Goal: Check status: Check status

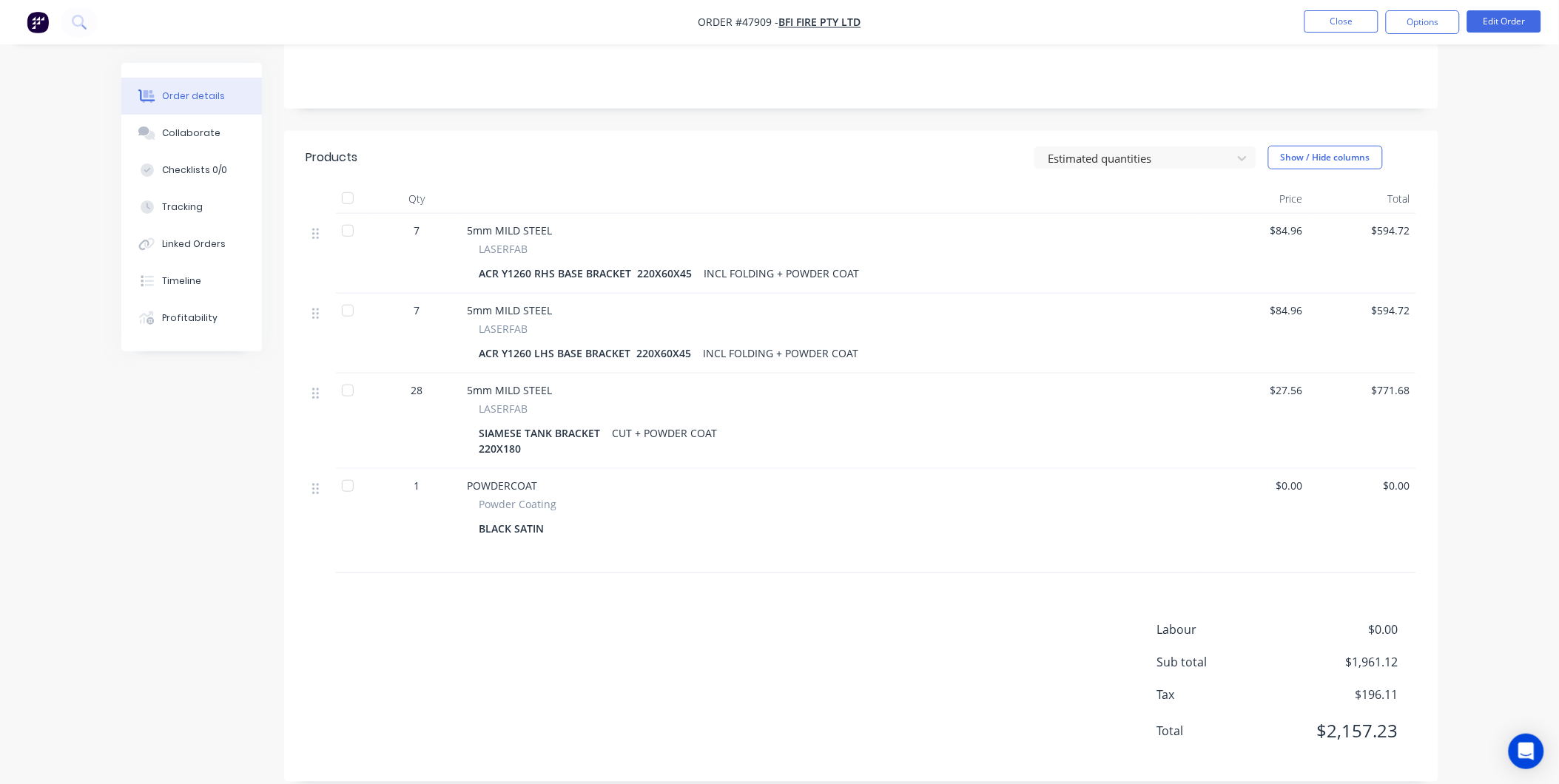
scroll to position [137, 0]
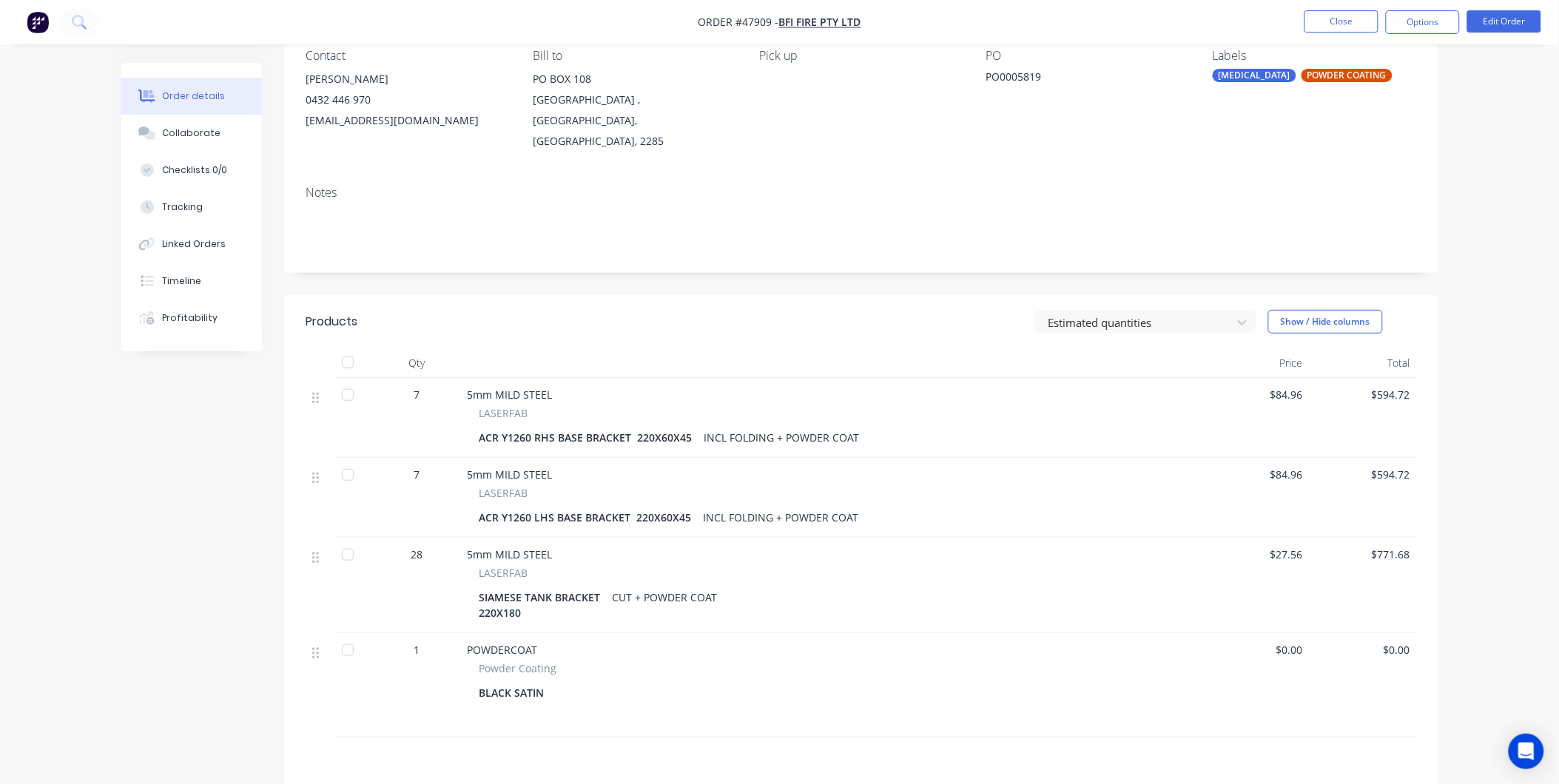
click at [415, 387] on span "7" at bounding box center [417, 394] width 6 height 15
click at [1520, 24] on button "Edit Order" at bounding box center [1504, 22] width 74 height 22
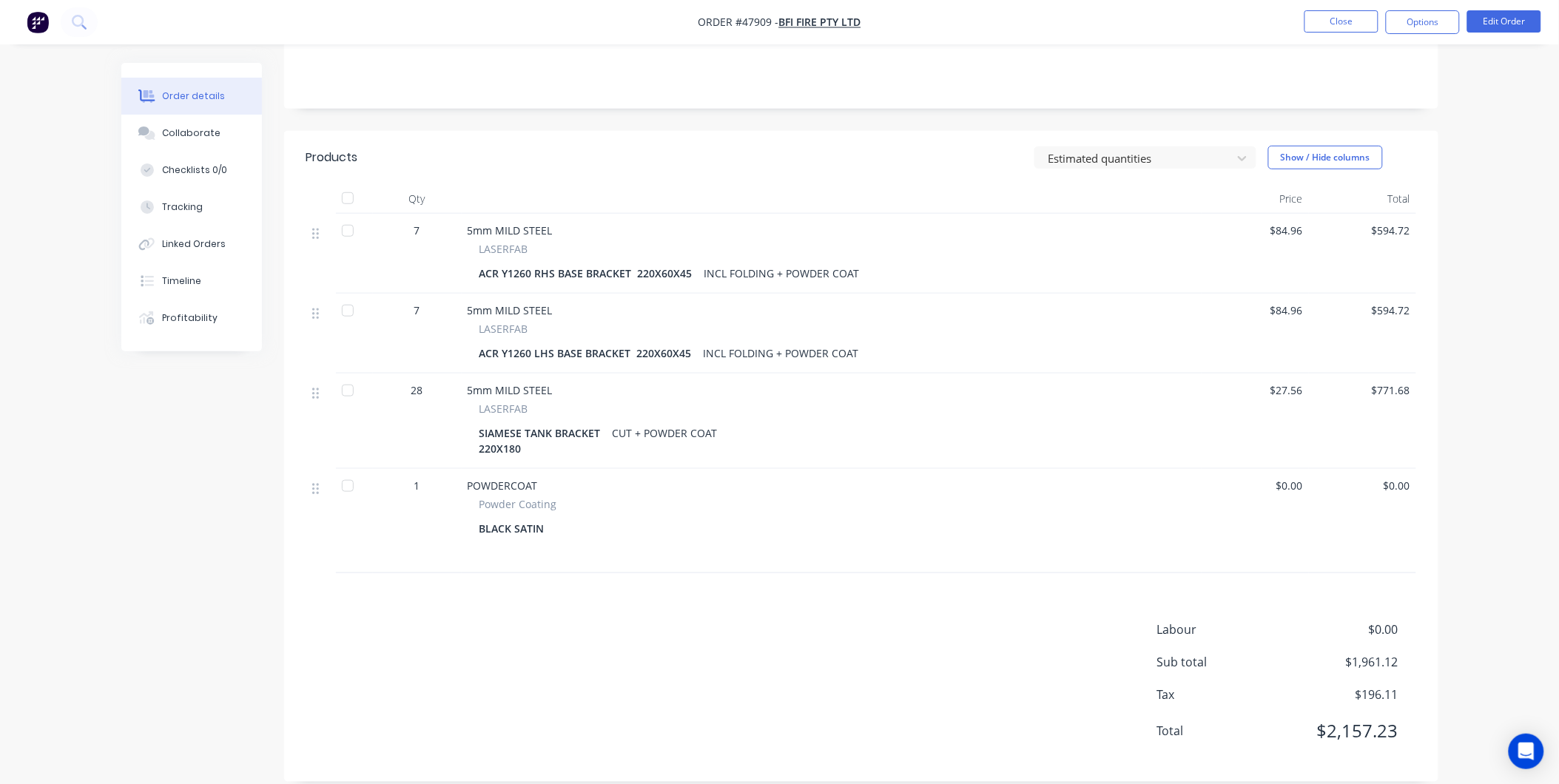
scroll to position [0, 0]
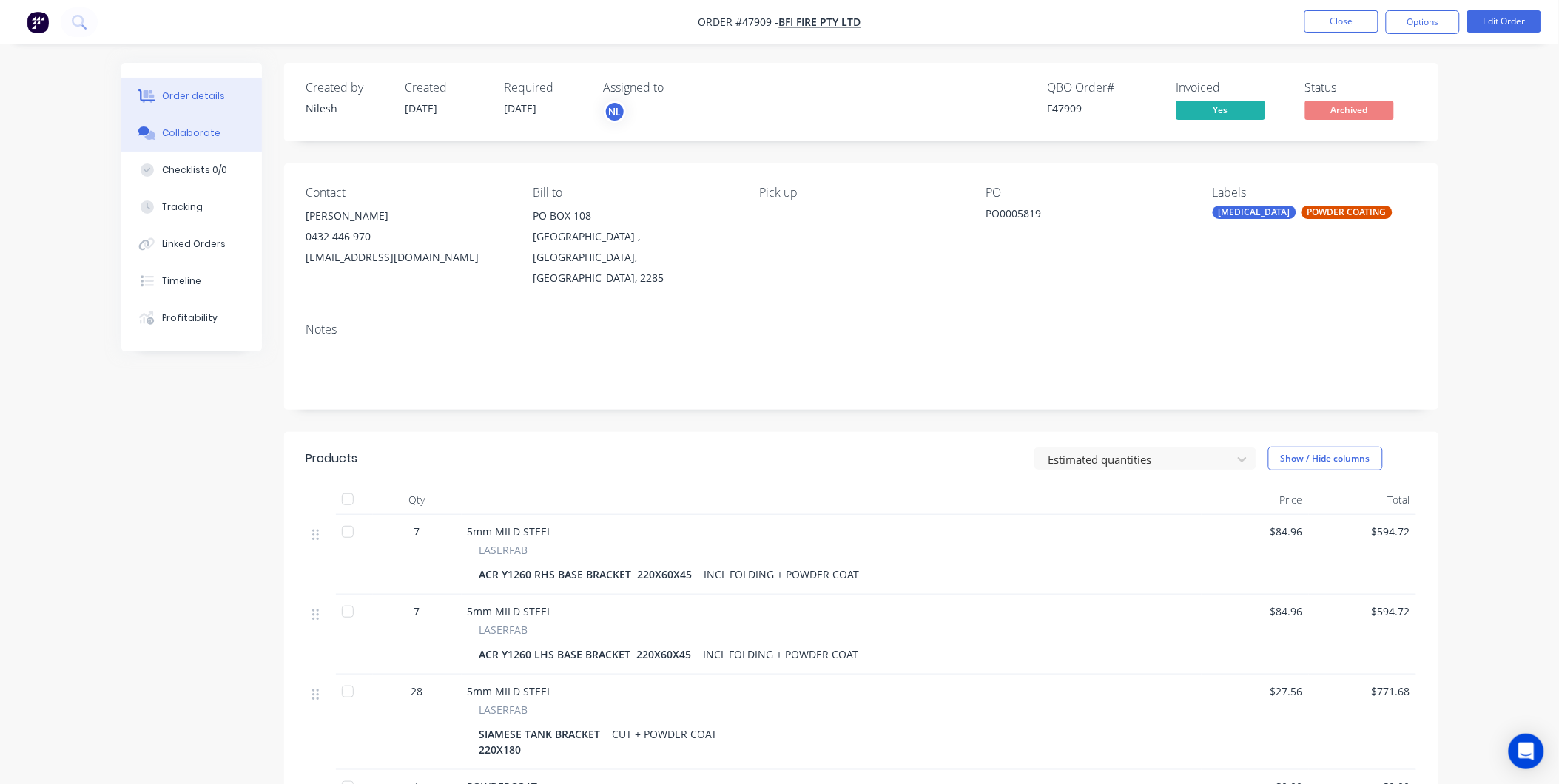
click at [190, 134] on div "Collaborate" at bounding box center [191, 133] width 58 height 13
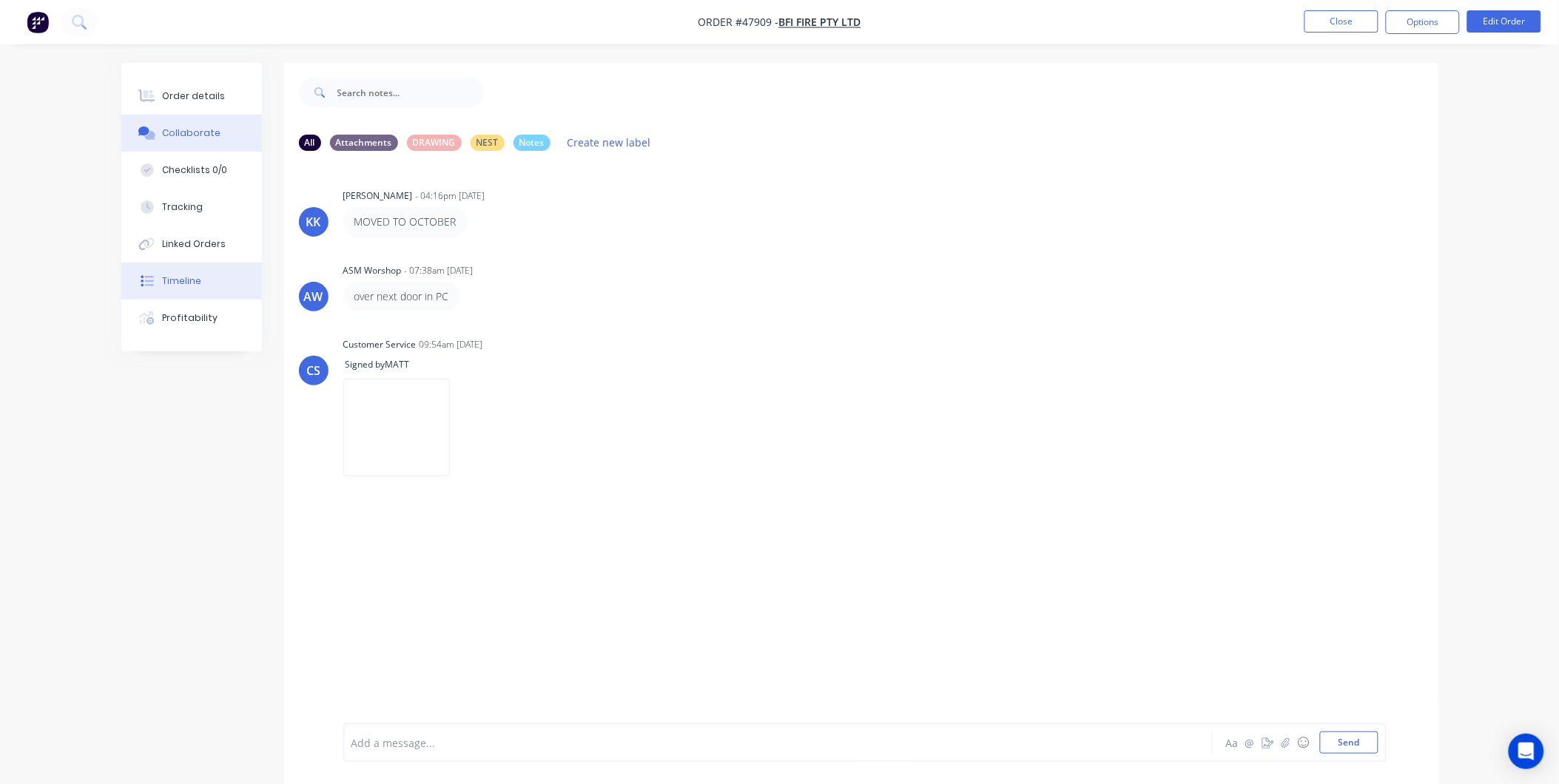
click at [191, 269] on button "Timeline" at bounding box center [191, 280] width 141 height 37
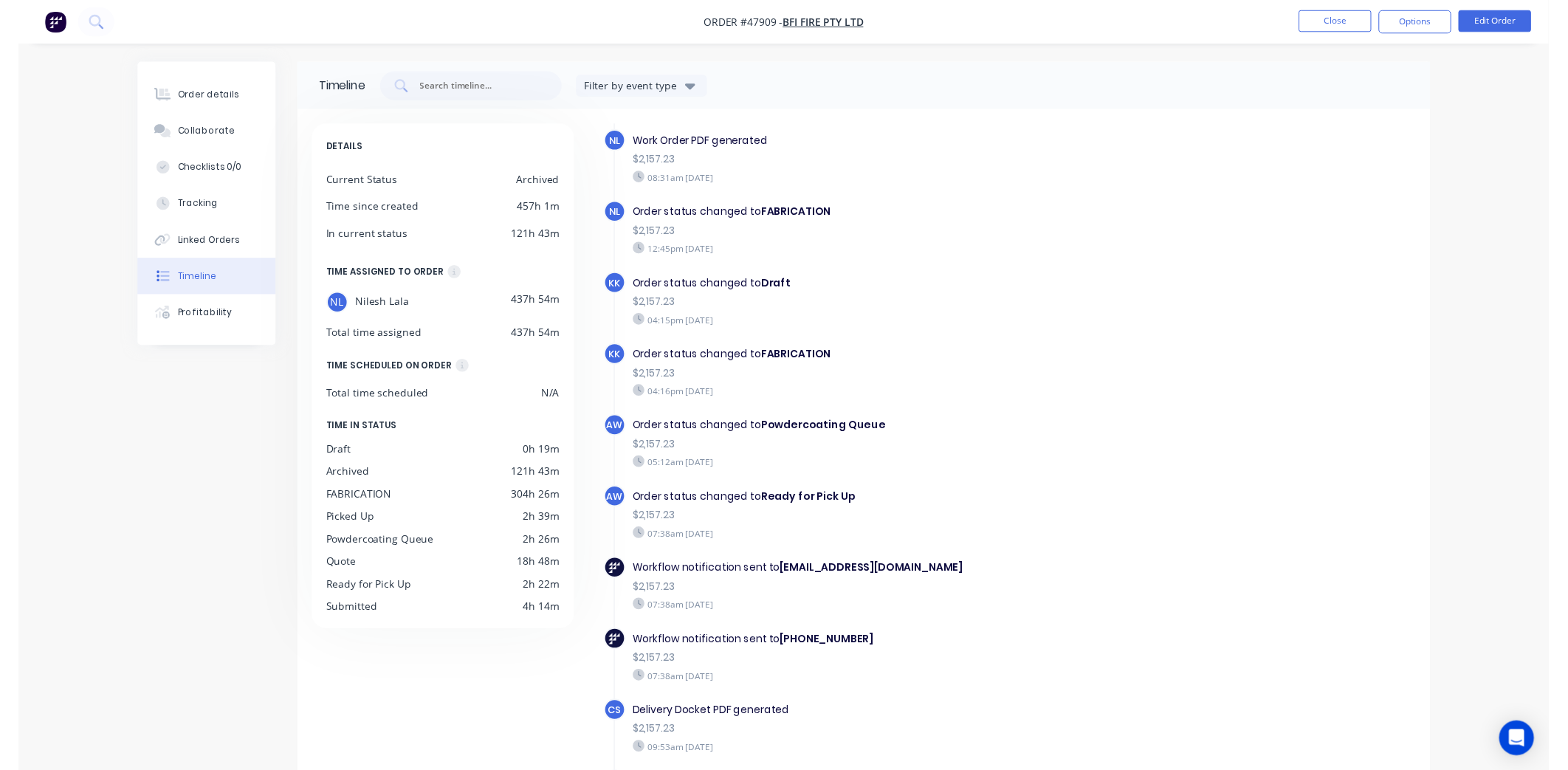
scroll to position [783, 0]
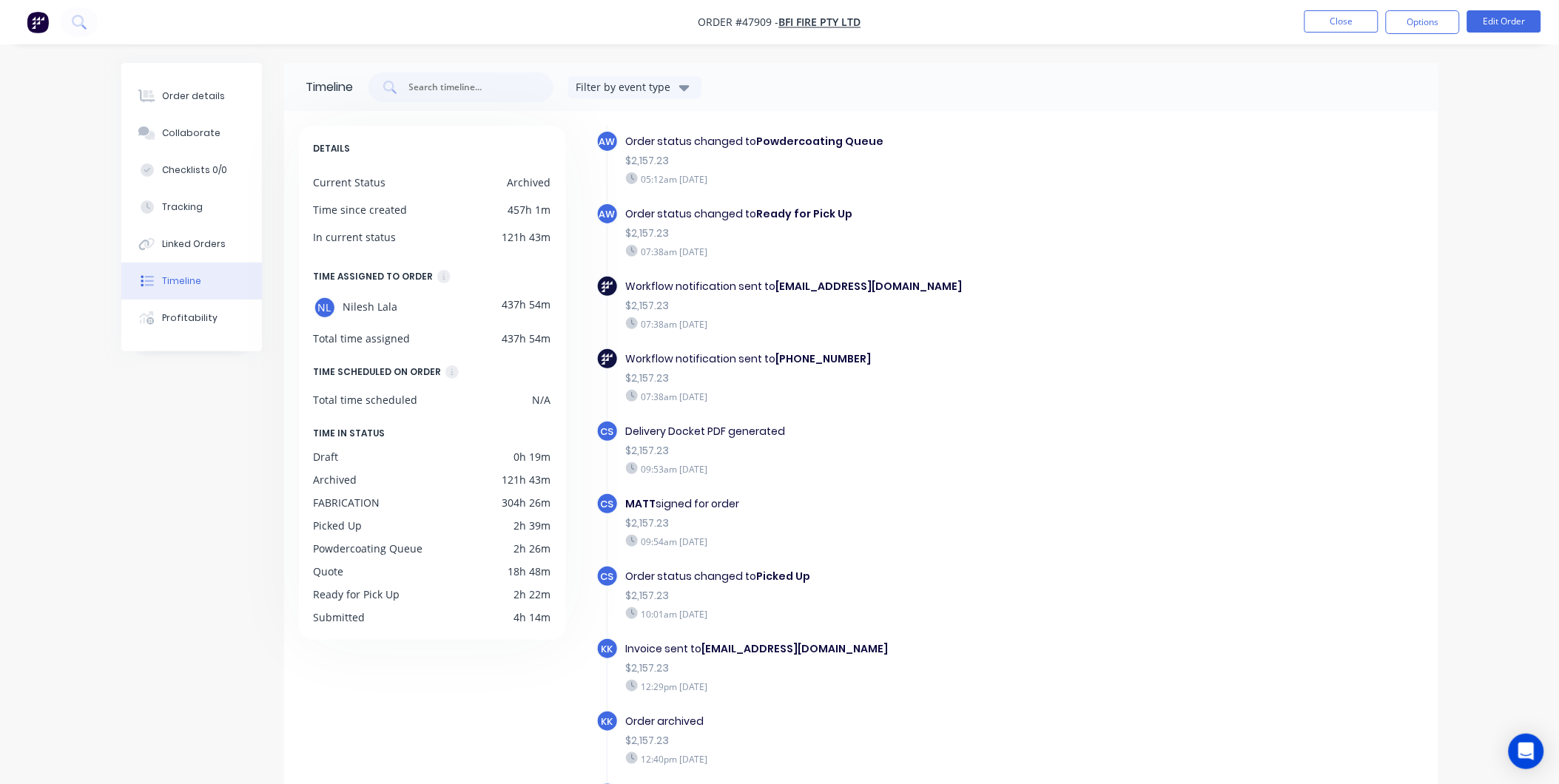
click at [1141, 468] on div "CS Delivery Docket PDF generated $2,157.23 09:53am [DATE]" at bounding box center [888, 456] width 585 height 73
click at [1307, 18] on button "Close" at bounding box center [1341, 22] width 74 height 22
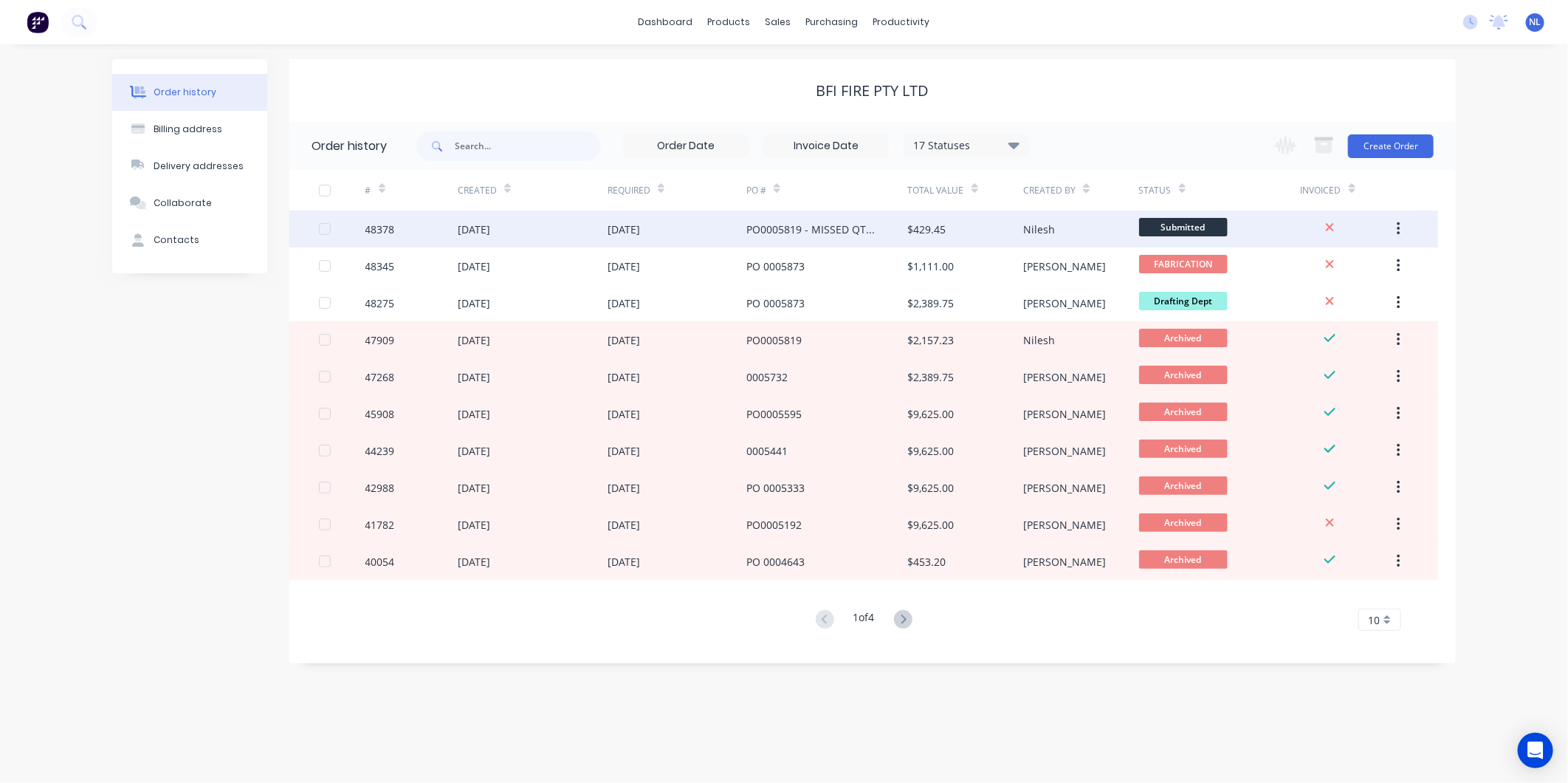
click at [788, 223] on div "PO0005819 - MISSED QTY's FROM ORDER #47909" at bounding box center [812, 229] width 132 height 15
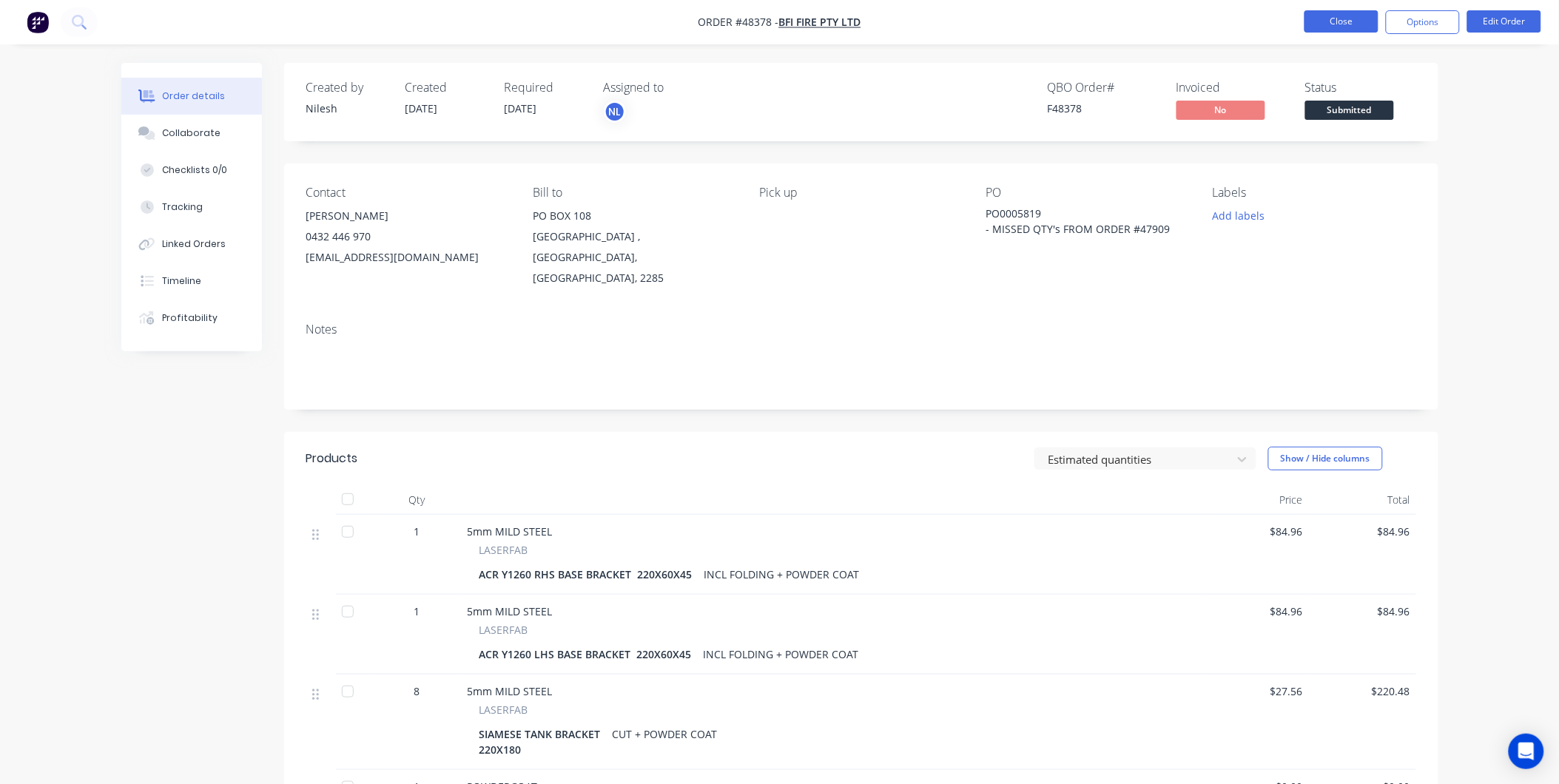
click at [1327, 22] on button "Close" at bounding box center [1341, 22] width 74 height 22
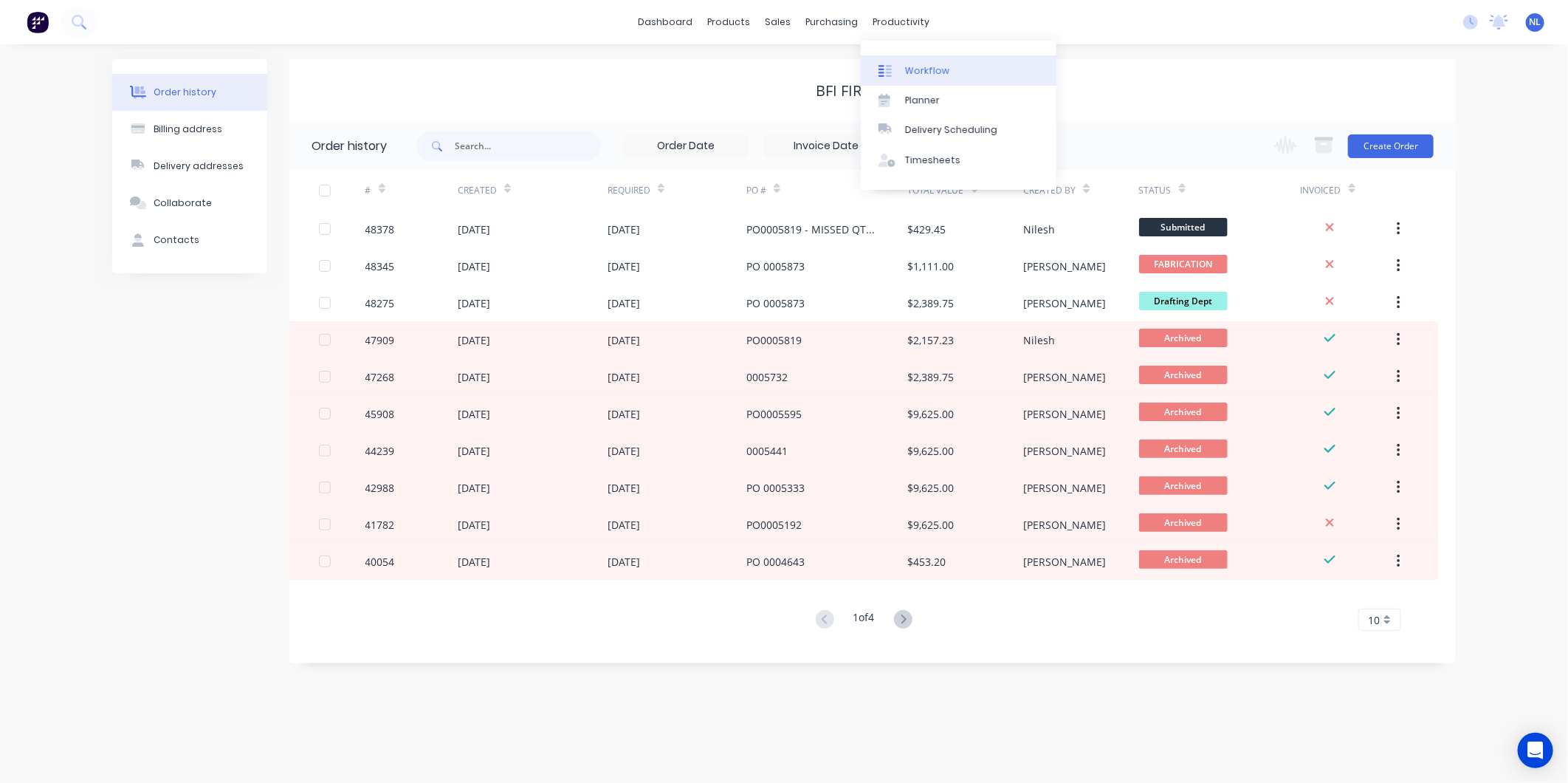
click at [904, 56] on link "Workflow" at bounding box center [958, 70] width 196 height 30
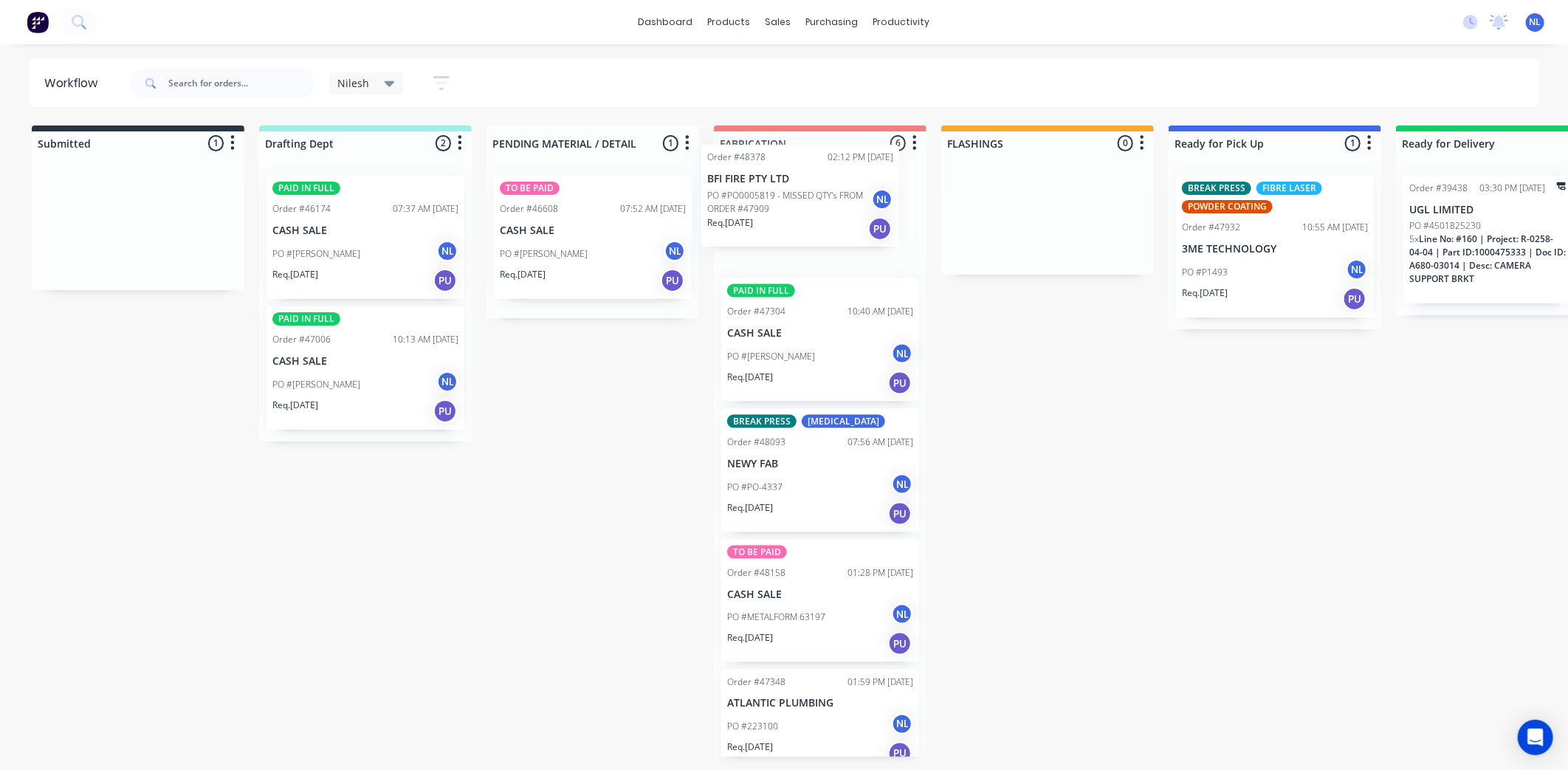
drag, startPoint x: 136, startPoint y: 239, endPoint x: 805, endPoint y: 208, distance: 669.7
click at [805, 208] on div "Submitted 1 Sort By Created date Required date Order number Customer name Most …" at bounding box center [1220, 441] width 2462 height 631
